Goal: Complete application form

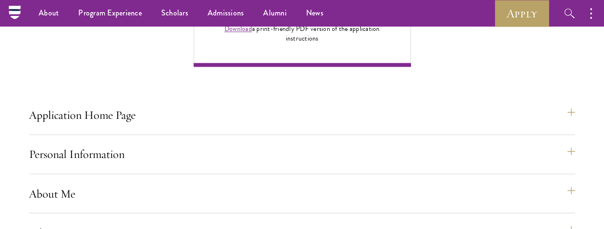
scroll to position [742, 0]
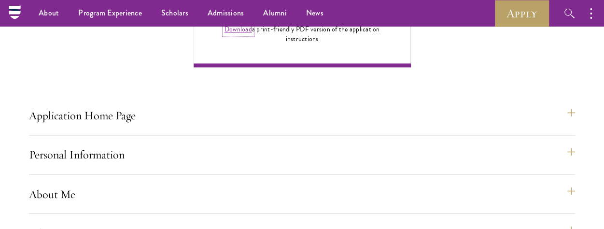
click at [235, 34] on link "Download" at bounding box center [238, 29] width 28 height 10
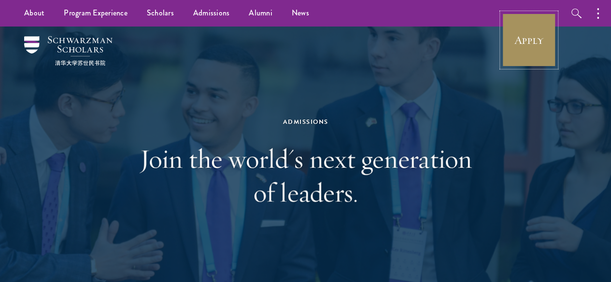
click at [522, 38] on link "Apply" at bounding box center [529, 40] width 54 height 54
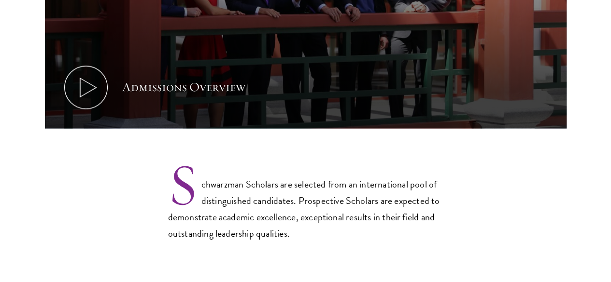
scroll to position [656, 0]
